Goal: Check status: Check status

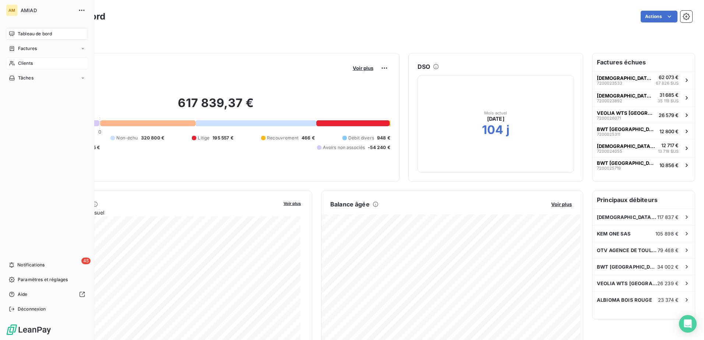
click at [16, 61] on div "Clients" at bounding box center [47, 63] width 82 height 12
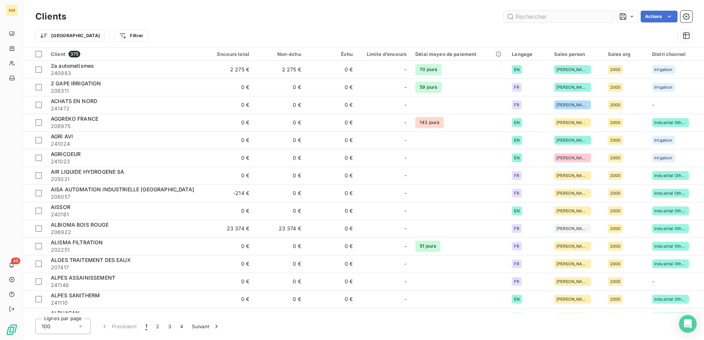
click at [537, 14] on input "text" at bounding box center [559, 17] width 110 height 12
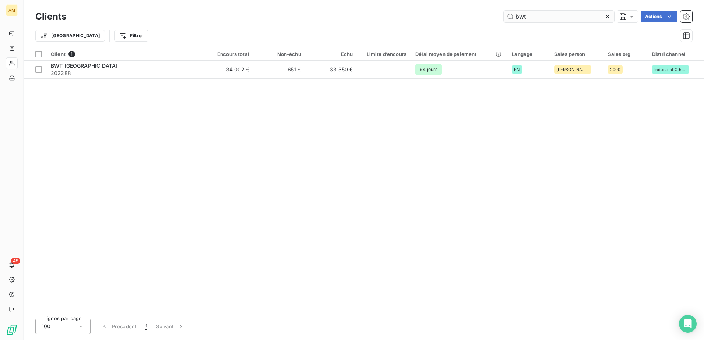
type input "bwt"
click at [342, 58] on div at bounding box center [345, 54] width 15 height 9
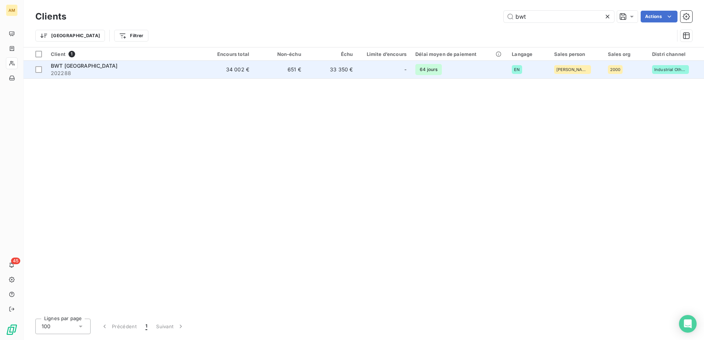
click at [342, 66] on td "33 350 €" at bounding box center [332, 70] width 52 height 18
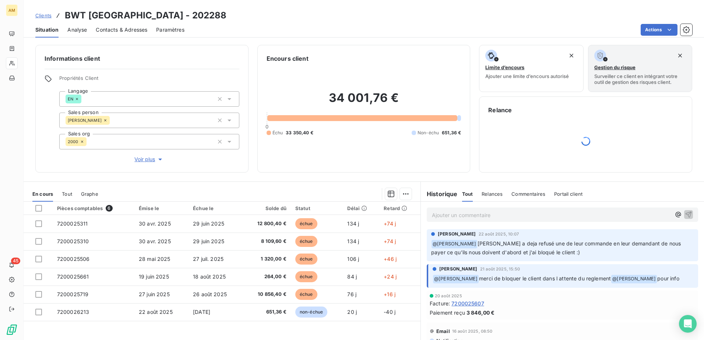
scroll to position [25, 0]
